Goal: Find contact information: Find contact information

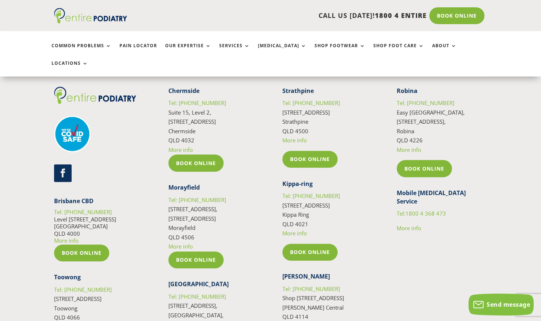
scroll to position [3355, 0]
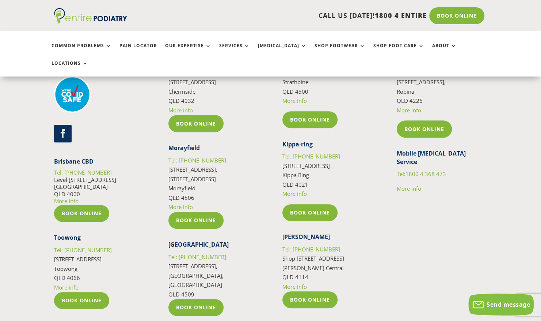
drag, startPoint x: 53, startPoint y: 146, endPoint x: 80, endPoint y: 157, distance: 28.7
click at [80, 157] on div "Follow Brisbane CBD Tel: 07 3229 9959 Level 13, 97 Creek St Brisbane QLD 4000 M…" at bounding box center [270, 231] width 541 height 432
copy p "Level 13, 97 Creek St Brisbane QLD 4000"
click at [121, 169] on p "Tel: 07 3229 9959 Level 13, 97 Creek St Brisbane QLD 4000 More info" at bounding box center [99, 187] width 90 height 36
drag, startPoint x: 100, startPoint y: 136, endPoint x: 64, endPoint y: 141, distance: 36.9
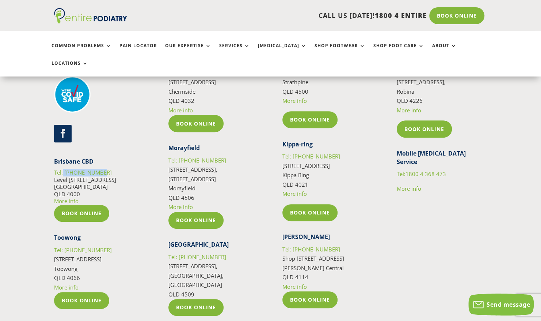
click at [64, 169] on p "Tel: 07 3229 9959 Level 13, 97 Creek St Brisbane QLD 4000 More info" at bounding box center [99, 187] width 90 height 36
copy link "07 3229 9959"
click at [128, 169] on p "Tel: 07 3229 9959 Level 13, 97 Creek St Brisbane QLD 4000 More info" at bounding box center [99, 187] width 90 height 36
click at [68, 197] on link "More info" at bounding box center [66, 200] width 24 height 7
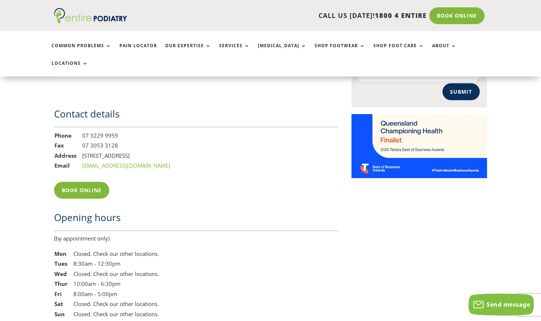
scroll to position [914, 0]
drag, startPoint x: 182, startPoint y: 137, endPoint x: 83, endPoint y: 135, distance: 99.5
click at [83, 161] on td "[EMAIL_ADDRESS][DOMAIN_NAME]" at bounding box center [126, 166] width 89 height 10
copy link "[EMAIL_ADDRESS][DOMAIN_NAME]"
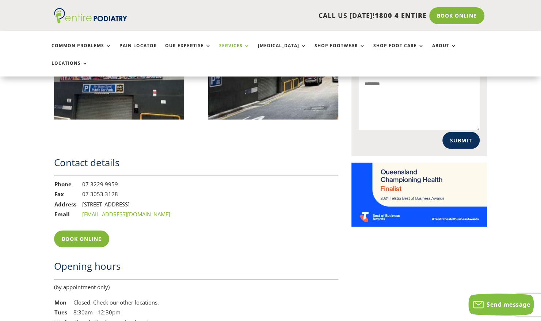
scroll to position [842, 0]
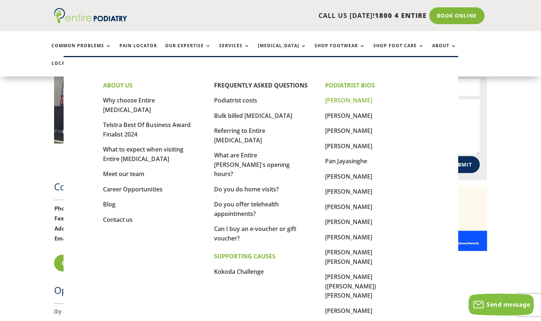
click at [348, 97] on link "[PERSON_NAME]" at bounding box center [348, 100] width 47 height 8
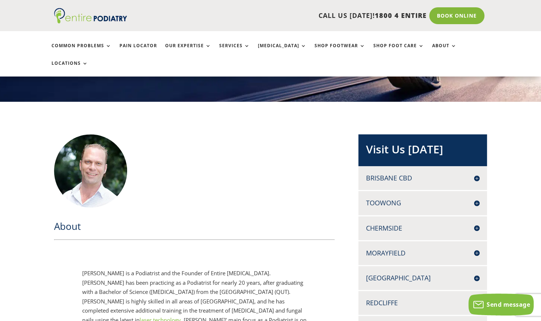
scroll to position [173, 0]
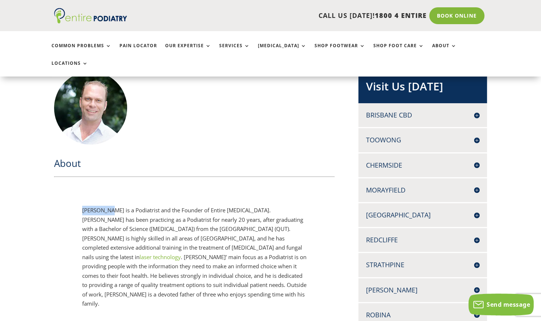
drag, startPoint x: 82, startPoint y: 192, endPoint x: 109, endPoint y: 194, distance: 27.5
click at [109, 205] on div "[PERSON_NAME] is a Podiatrist and the Founder of Entire [MEDICAL_DATA]. [PERSON…" at bounding box center [194, 256] width 225 height 103
copy div "[PERSON_NAME]"
